Goal: Transaction & Acquisition: Subscribe to service/newsletter

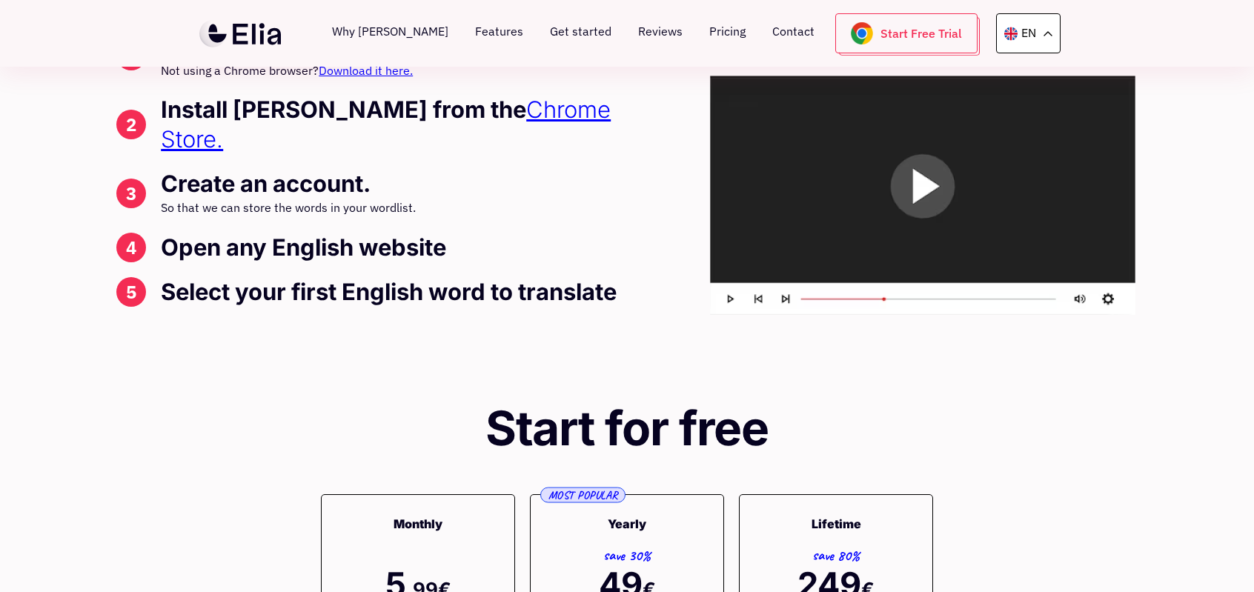
scroll to position [4076, 0]
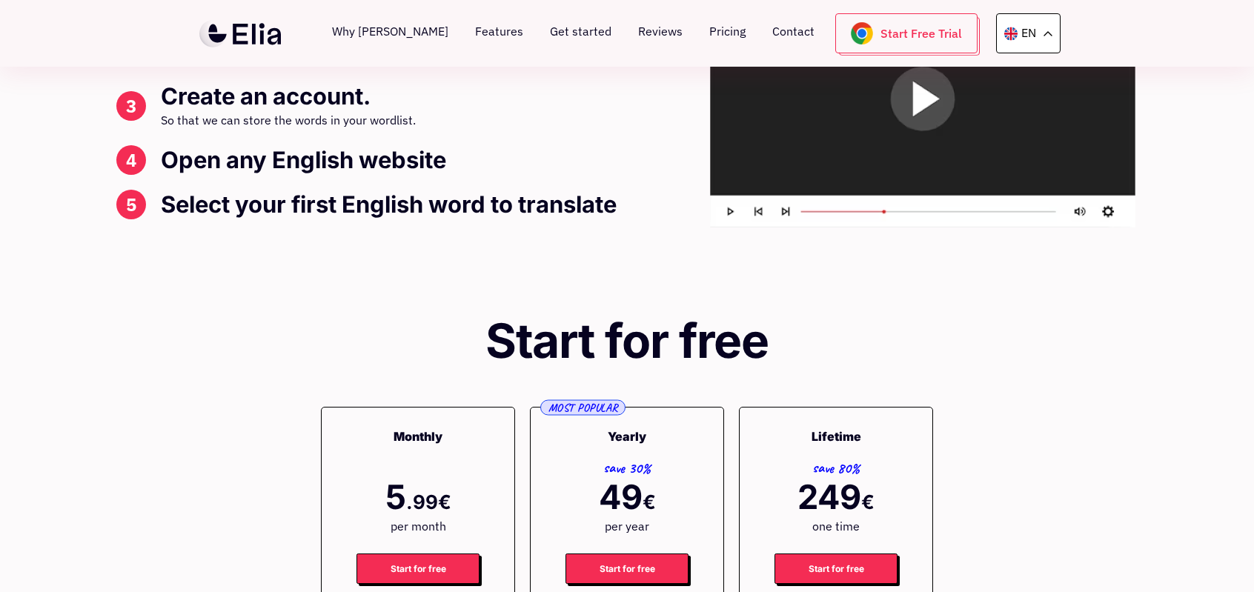
click at [233, 23] on link at bounding box center [239, 34] width 93 height 30
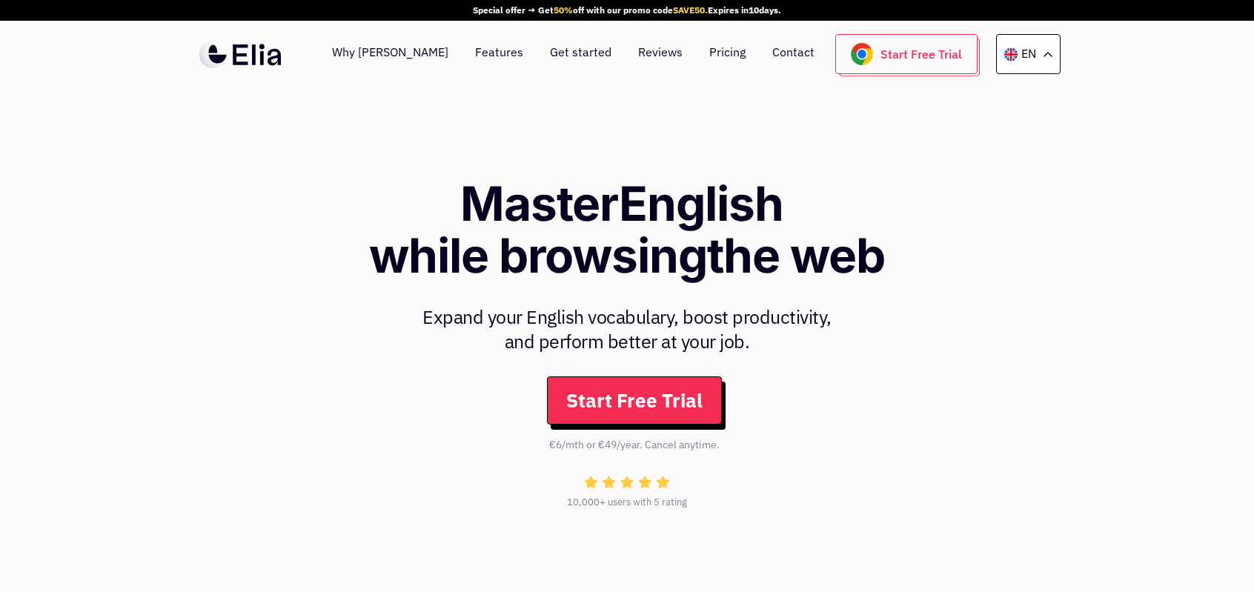
click at [842, 192] on h1 "Master English while browsing the web" at bounding box center [627, 230] width 814 height 104
click at [891, 216] on h1 "Master English while browsing the web" at bounding box center [627, 230] width 814 height 104
click at [494, 116] on section "Master English while browsing the web Expand your English vocabulary, boost pro…" at bounding box center [627, 349] width 1254 height 525
click at [710, 42] on li "Pricing" at bounding box center [727, 54] width 63 height 40
click at [714, 48] on link "Pricing" at bounding box center [727, 54] width 36 height 40
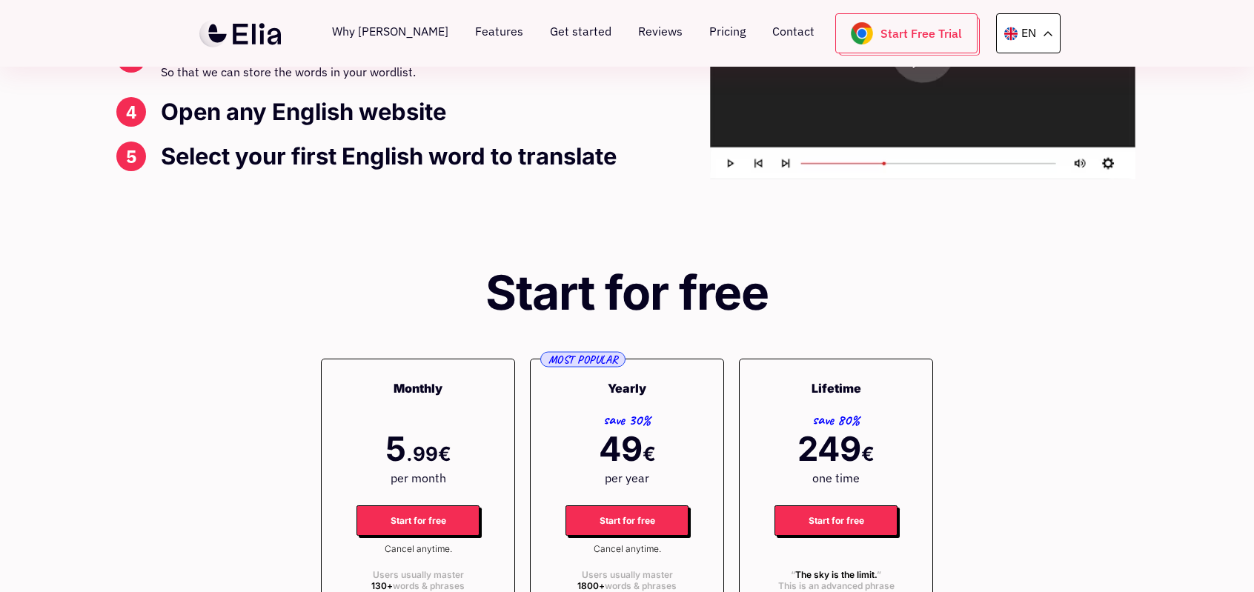
scroll to position [4045, 0]
